Goal: Navigation & Orientation: Find specific page/section

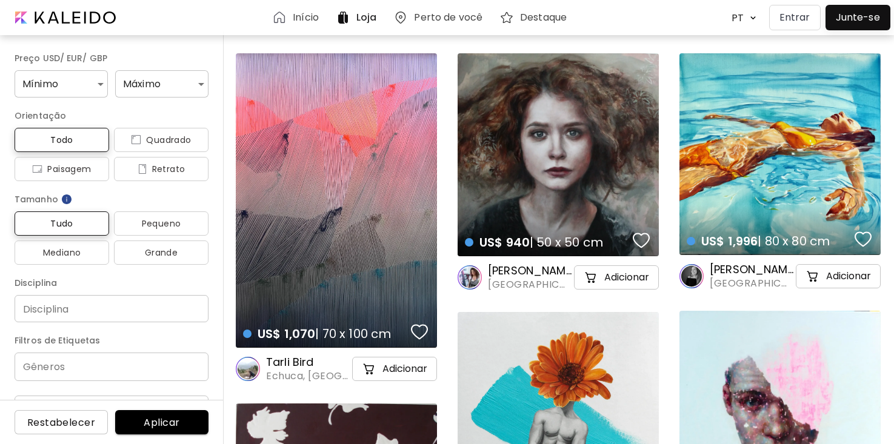
click at [789, 12] on p "Entrar" at bounding box center [794, 17] width 31 height 15
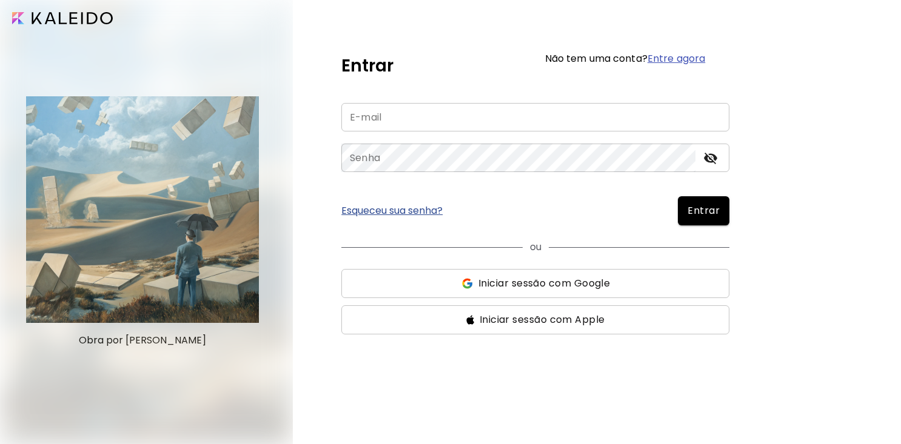
type input "**********"
click at [707, 156] on icon "toggle password visibility" at bounding box center [710, 159] width 13 height 12
click at [706, 209] on span "Entrar" at bounding box center [703, 211] width 32 height 15
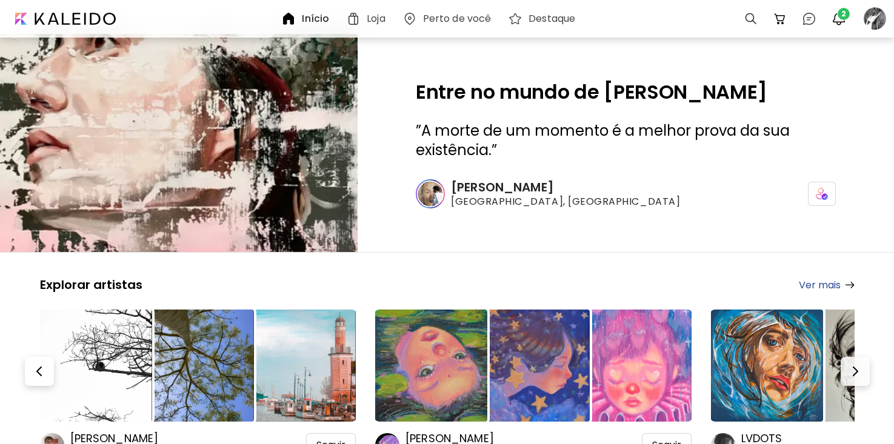
click at [367, 19] on h6 "Loja" at bounding box center [376, 19] width 18 height 10
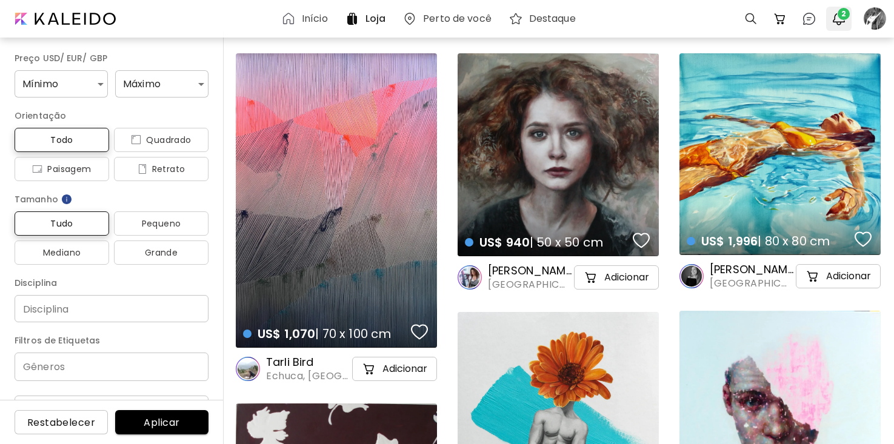
click at [835, 13] on span "2" at bounding box center [844, 14] width 12 height 12
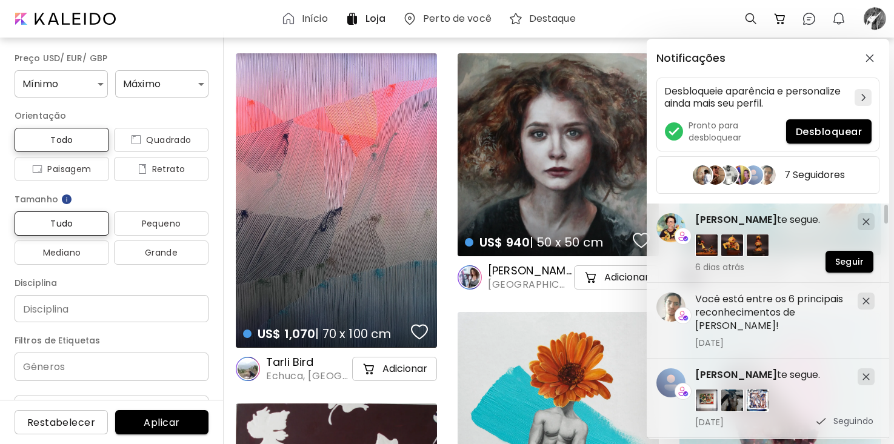
click at [804, 17] on div "Notificações Desbloqueie aparência e personalize ainda mais seu perfil. Pronto …" at bounding box center [447, 222] width 894 height 444
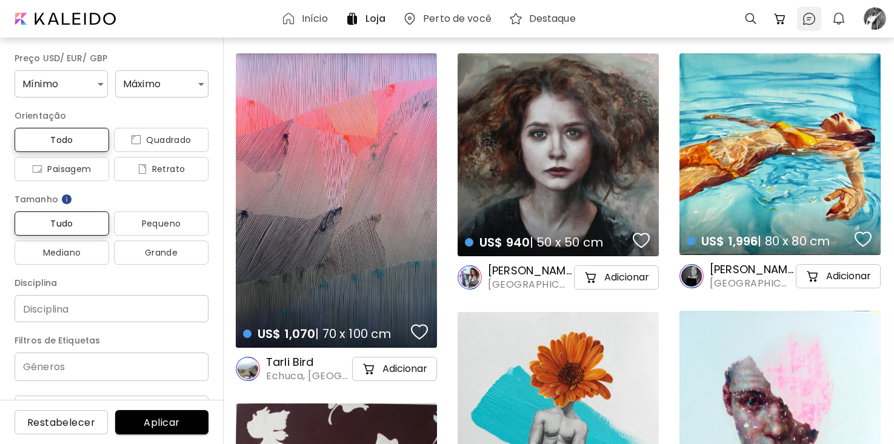
click at [809, 18] on img at bounding box center [809, 19] width 15 height 15
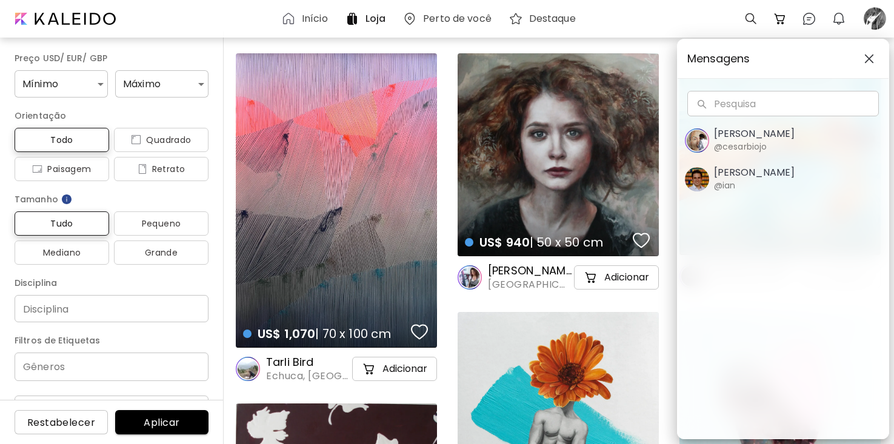
click at [835, 59] on img "button" at bounding box center [869, 59] width 10 height 10
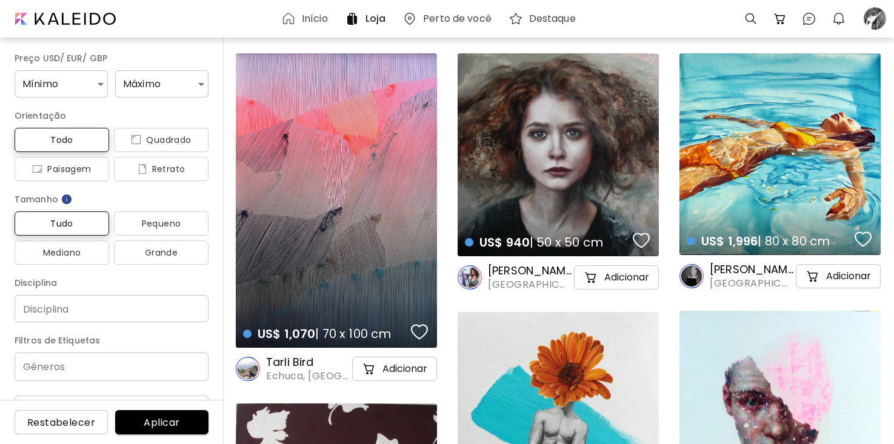
click at [372, 16] on h6 "Loja" at bounding box center [375, 19] width 20 height 10
click at [835, 16] on div at bounding box center [874, 18] width 27 height 27
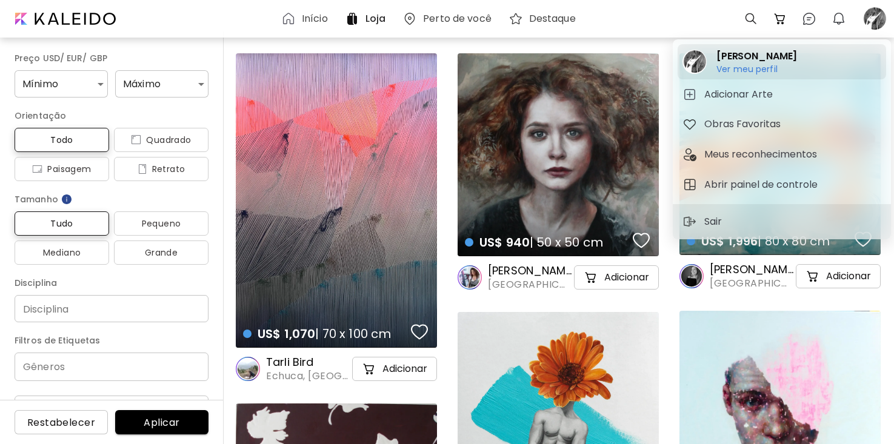
click at [750, 67] on h6 "Ver meu perfil" at bounding box center [756, 69] width 81 height 11
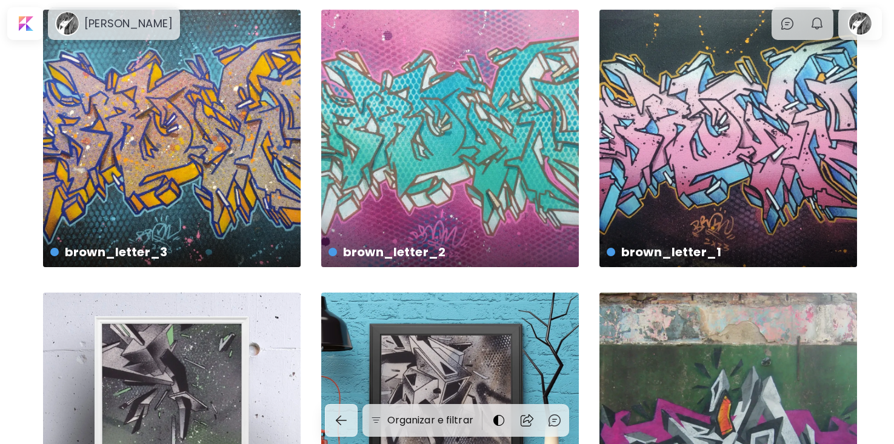
scroll to position [776, 0]
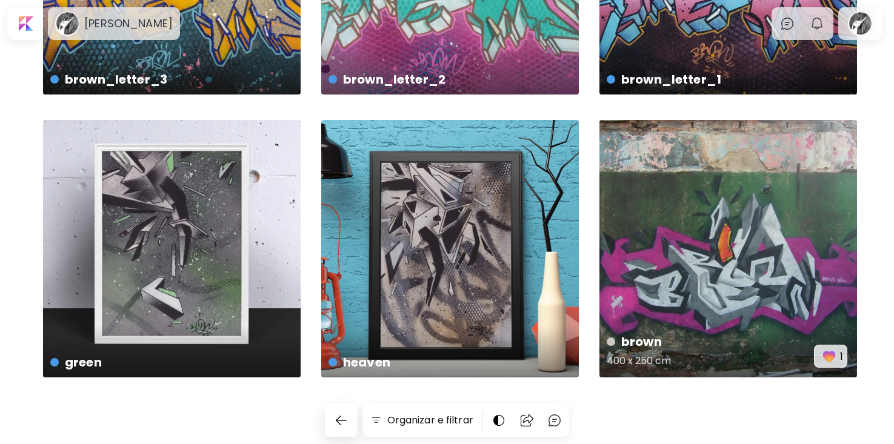
click at [684, 254] on div "brown 400 x 250 cm 1" at bounding box center [728, 249] width 258 height 258
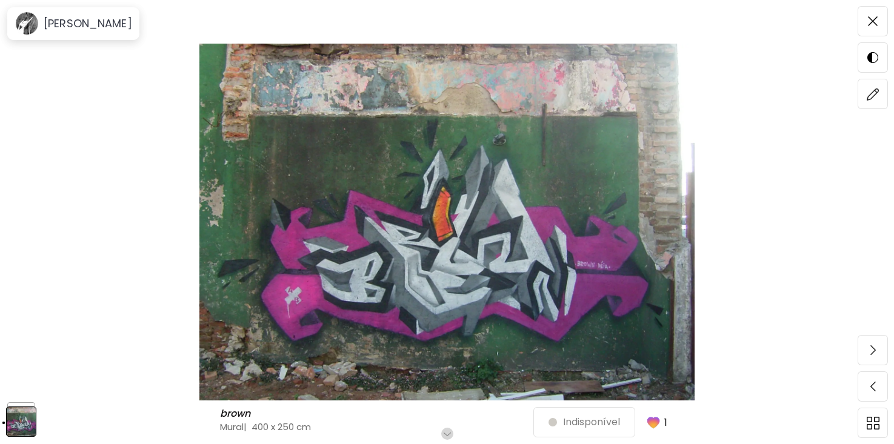
click at [667, 422] on p "1" at bounding box center [665, 422] width 3 height 15
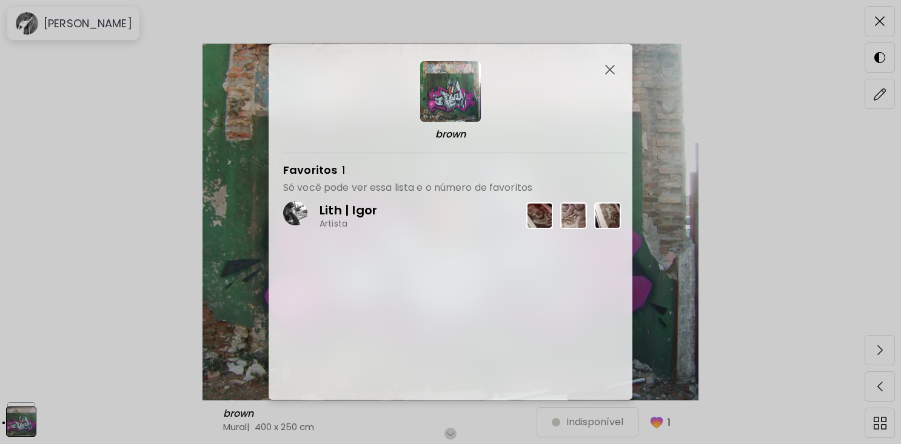
click at [341, 209] on p "Lith | Igor" at bounding box center [348, 210] width 58 height 16
